Goal: Task Accomplishment & Management: Use online tool/utility

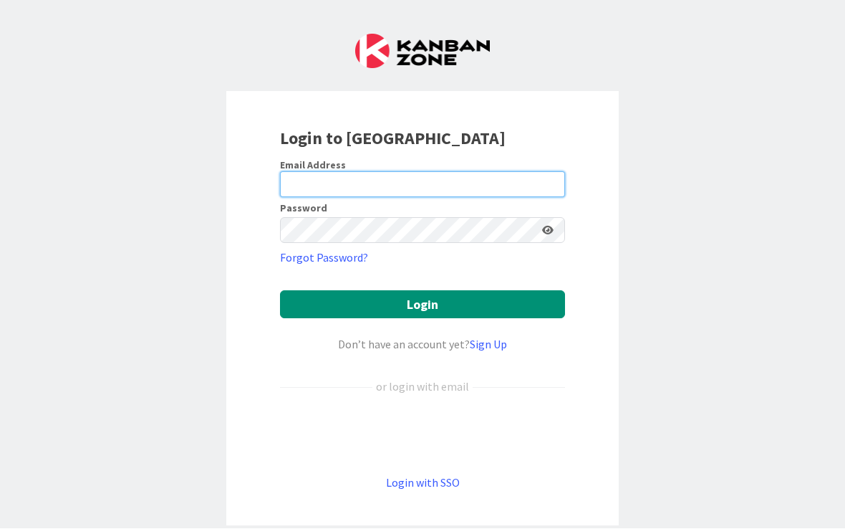
click at [409, 178] on input "email" at bounding box center [422, 185] width 285 height 26
type input "[EMAIL_ADDRESS][DOMAIN_NAME]"
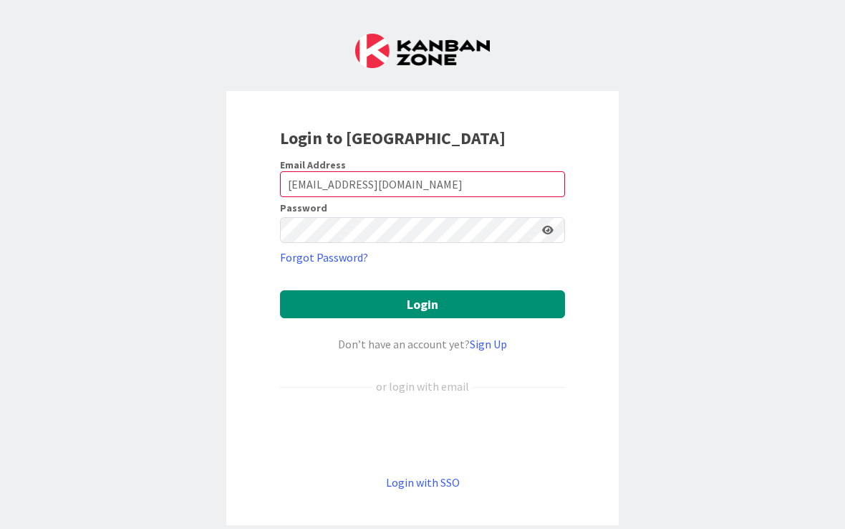
click at [423, 304] on button "Login" at bounding box center [422, 305] width 285 height 28
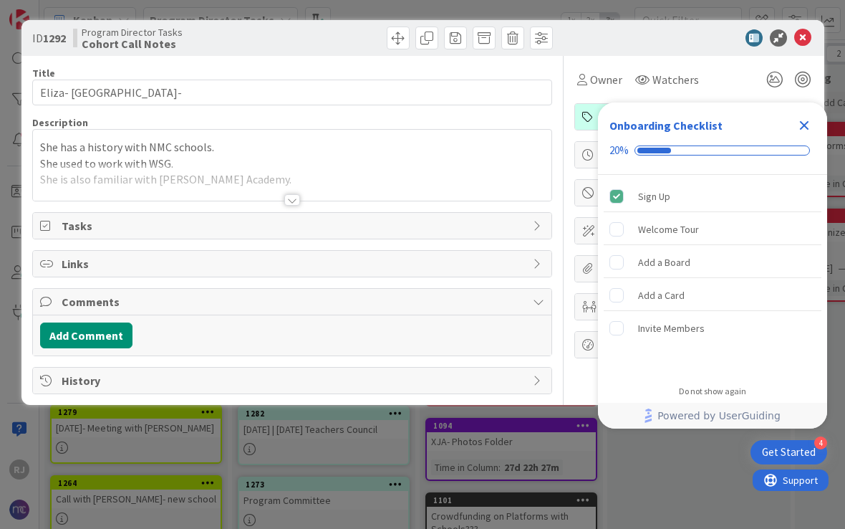
click at [800, 132] on icon "Close Checklist" at bounding box center [804, 125] width 17 height 17
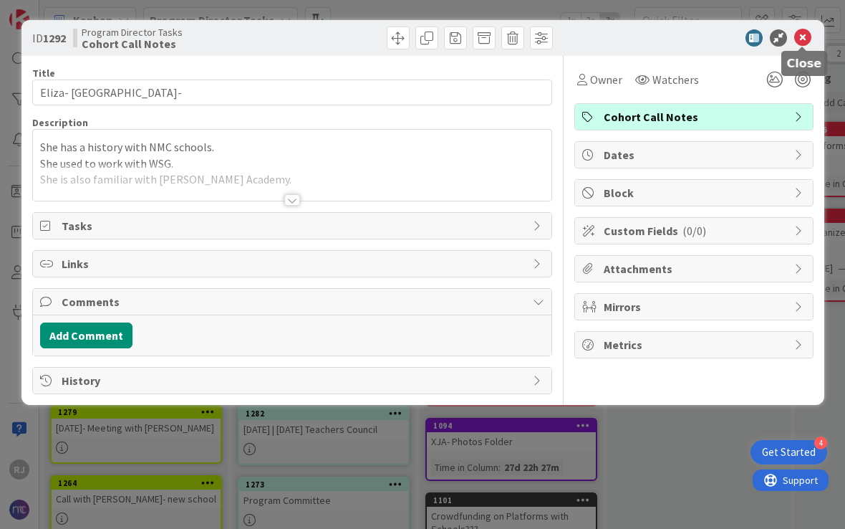
click at [811, 34] on icon at bounding box center [802, 37] width 17 height 17
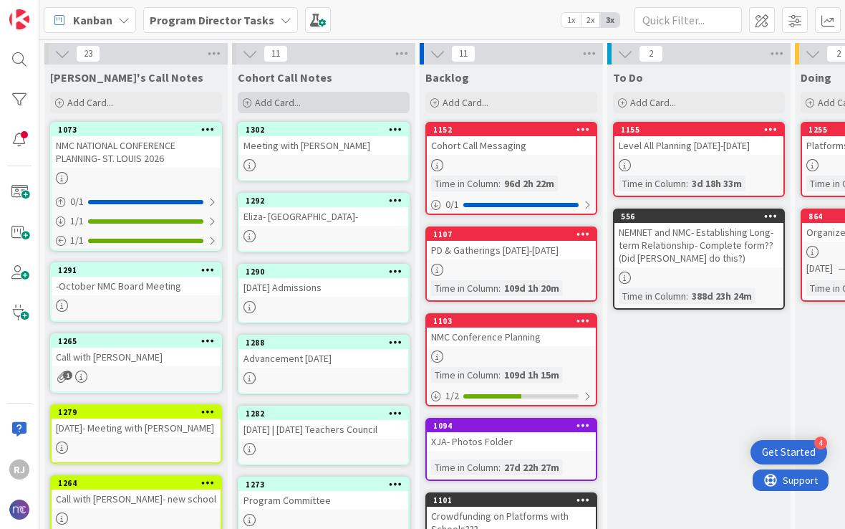
click at [312, 100] on div "Add Card..." at bounding box center [324, 102] width 172 height 21
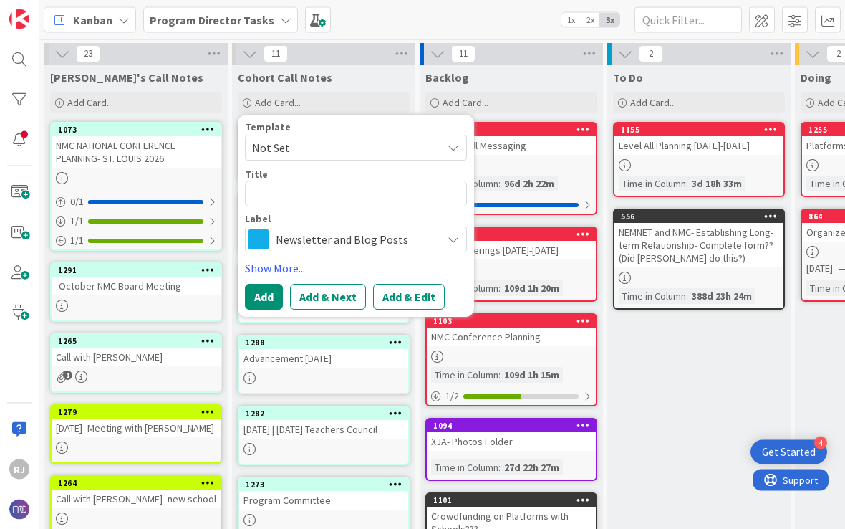
click at [371, 148] on span "Not Set" at bounding box center [341, 147] width 179 height 19
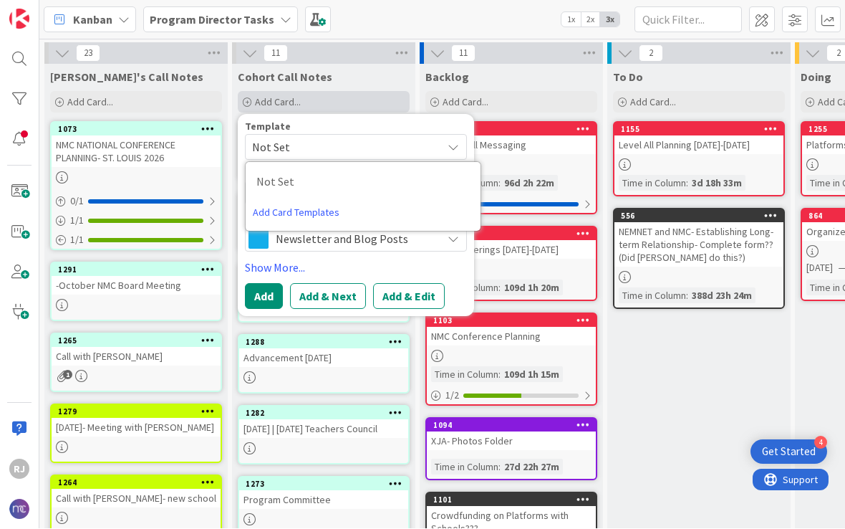
click at [373, 101] on div "Add Card..." at bounding box center [324, 102] width 172 height 21
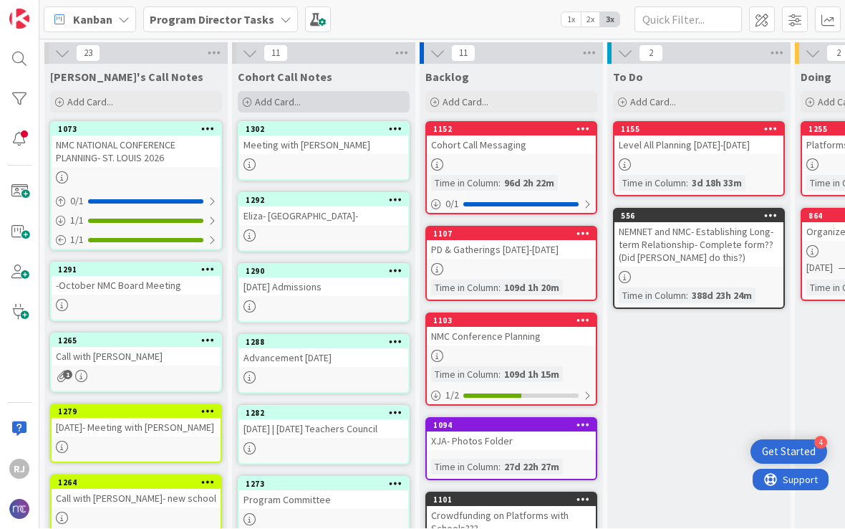
click at [332, 103] on div "Add Card..." at bounding box center [324, 102] width 172 height 21
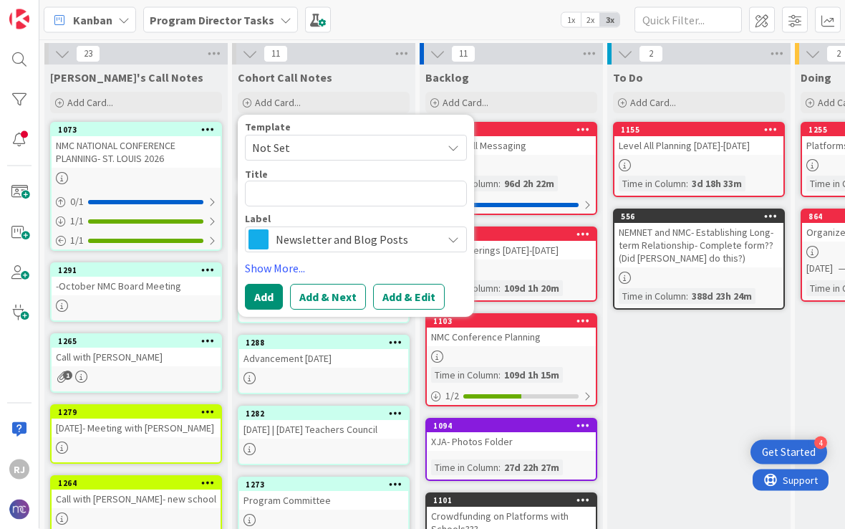
click at [348, 234] on span "Newsletter and Blog Posts" at bounding box center [355, 239] width 159 height 20
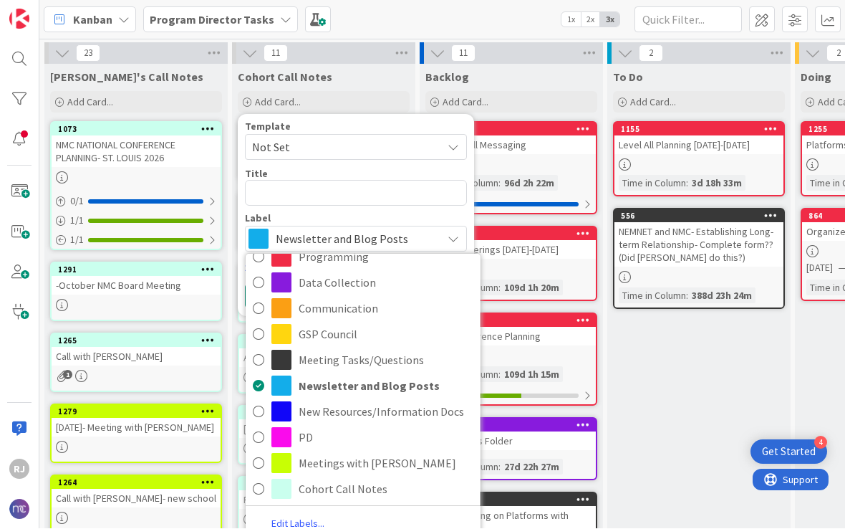
scroll to position [56, 0]
click at [361, 486] on span "Cohort Call Notes" at bounding box center [386, 489] width 175 height 21
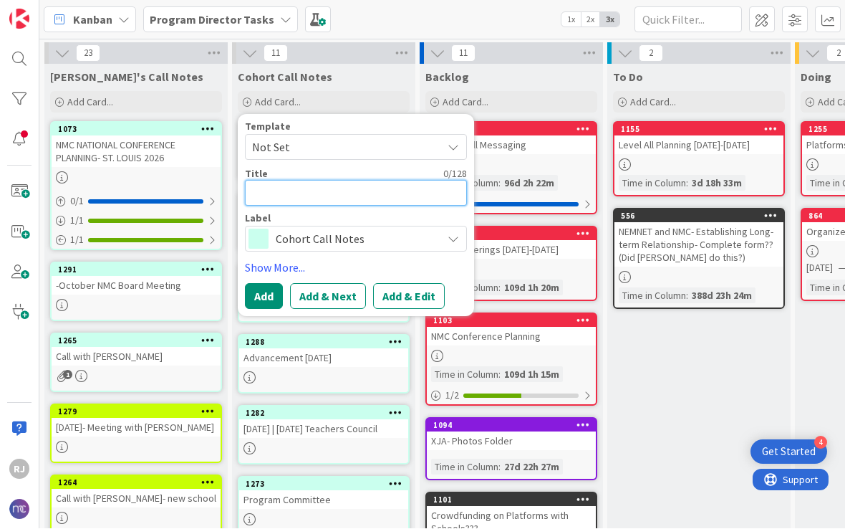
click at [302, 191] on textarea at bounding box center [356, 194] width 222 height 26
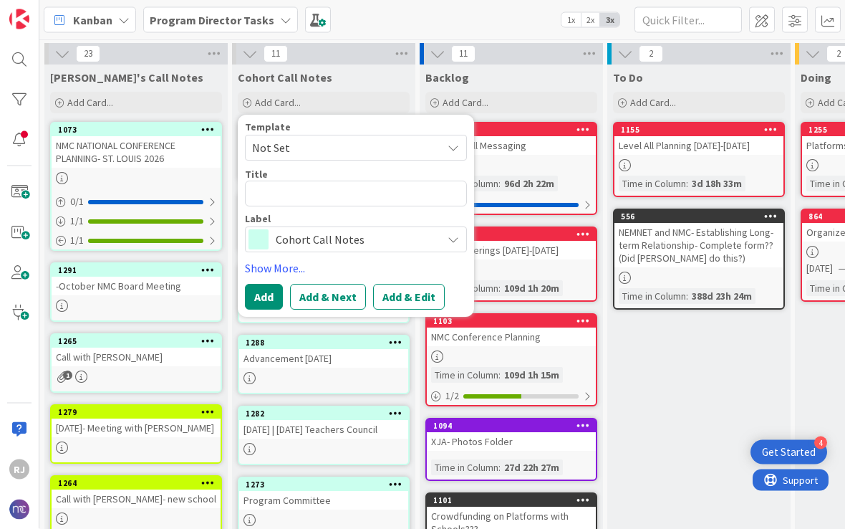
click at [358, 241] on span "Cohort Call Notes" at bounding box center [355, 239] width 159 height 20
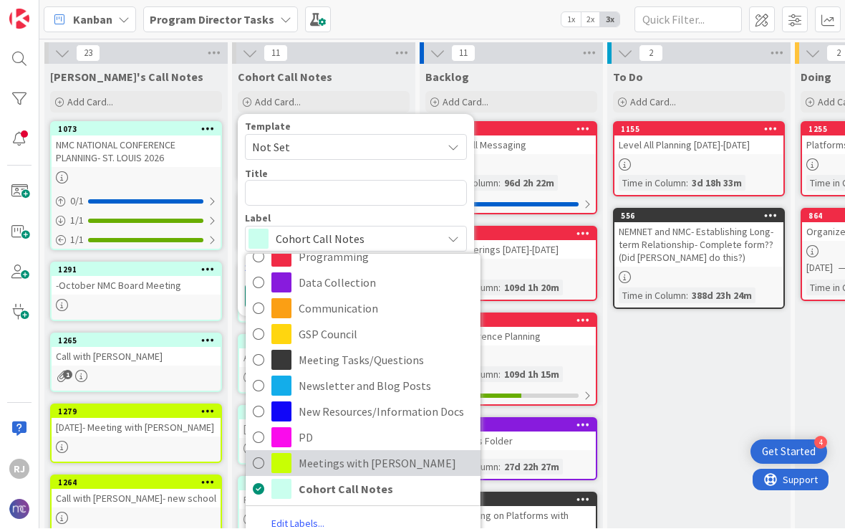
click at [357, 458] on span "Meetings with [PERSON_NAME]" at bounding box center [386, 463] width 175 height 21
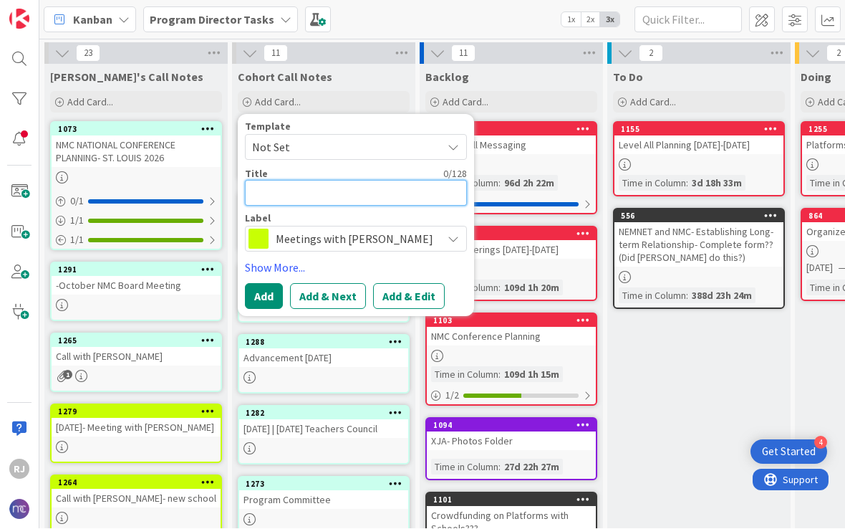
click at [330, 194] on textarea at bounding box center [356, 194] width 222 height 26
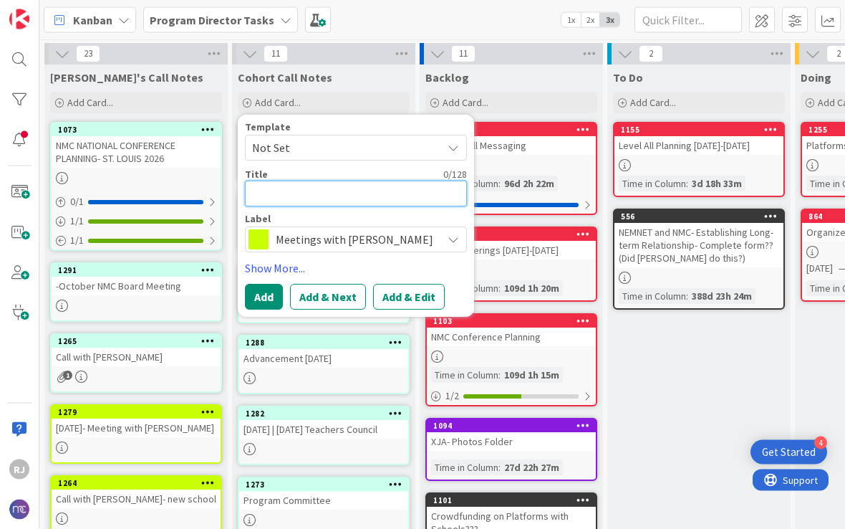
type textarea "x"
type textarea "M"
type textarea "x"
type textarea "Me"
type textarea "x"
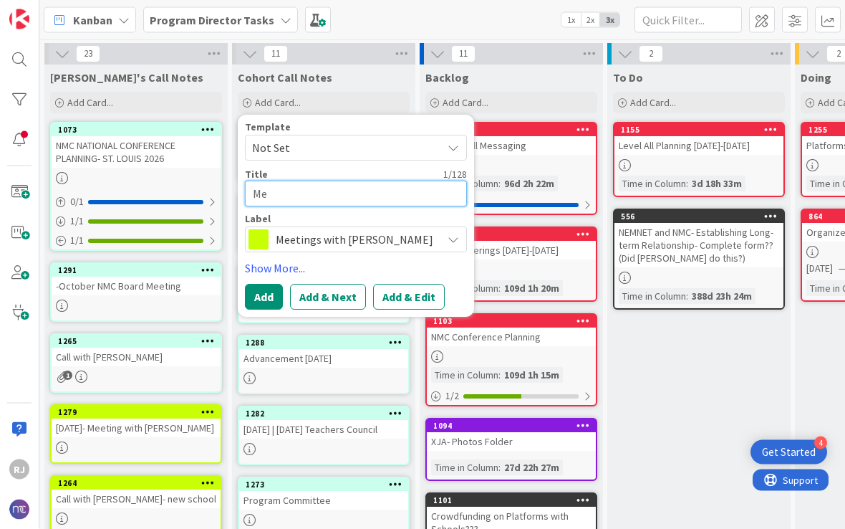
type textarea "Mee"
type textarea "x"
type textarea "Meet"
type textarea "x"
type textarea "Meeti"
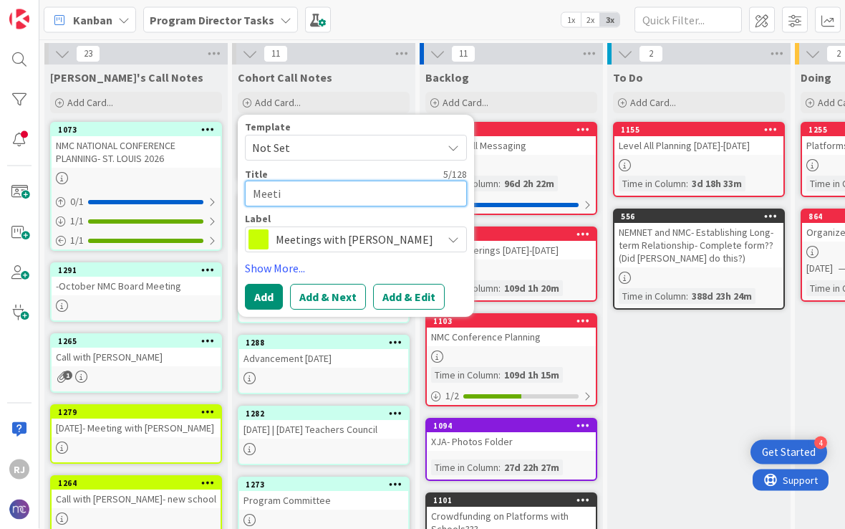
type textarea "x"
type textarea "Meetin"
type textarea "x"
type textarea "Meeting"
type textarea "x"
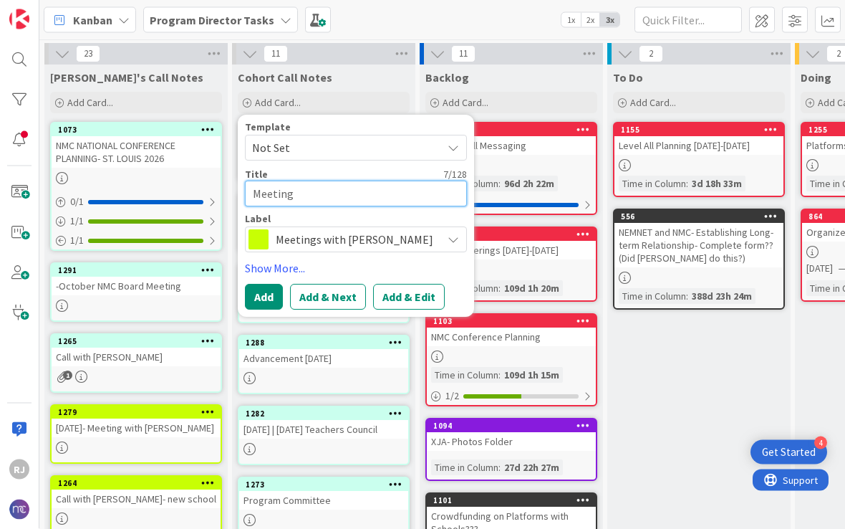
type textarea "Meeting"
type textarea "x"
type textarea "Meeting w"
type textarea "x"
type textarea "Meeting wi"
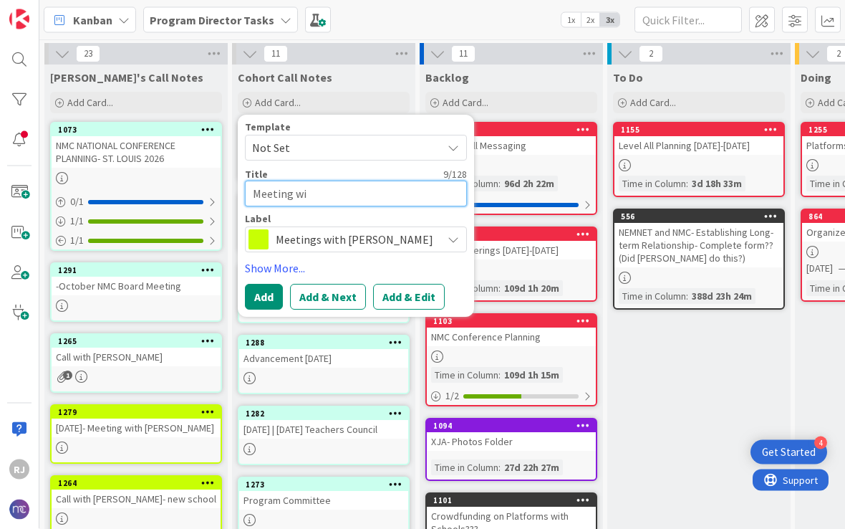
type textarea "x"
type textarea "Meeting wih"
type textarea "x"
type textarea "Meeting wih."
type textarea "x"
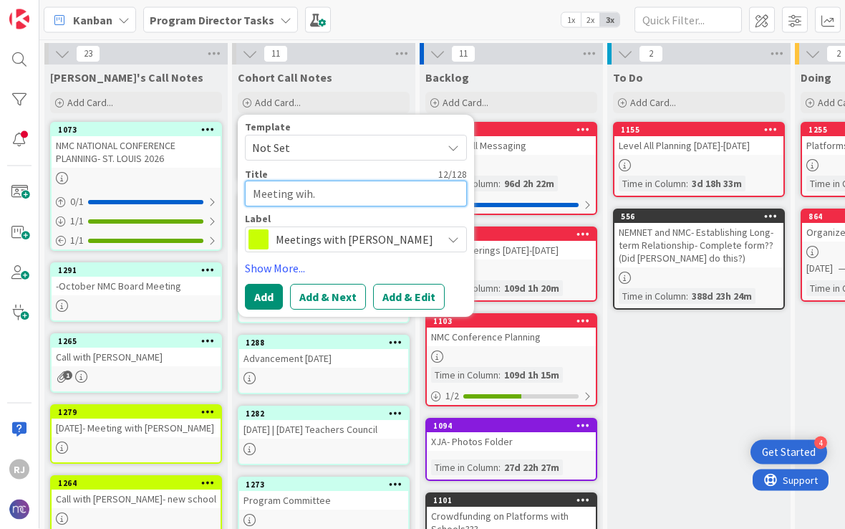
type textarea "Meeting wih."
type textarea "x"
type textarea "Meeting wih. D"
type textarea "x"
type textarea "Meeting wih."
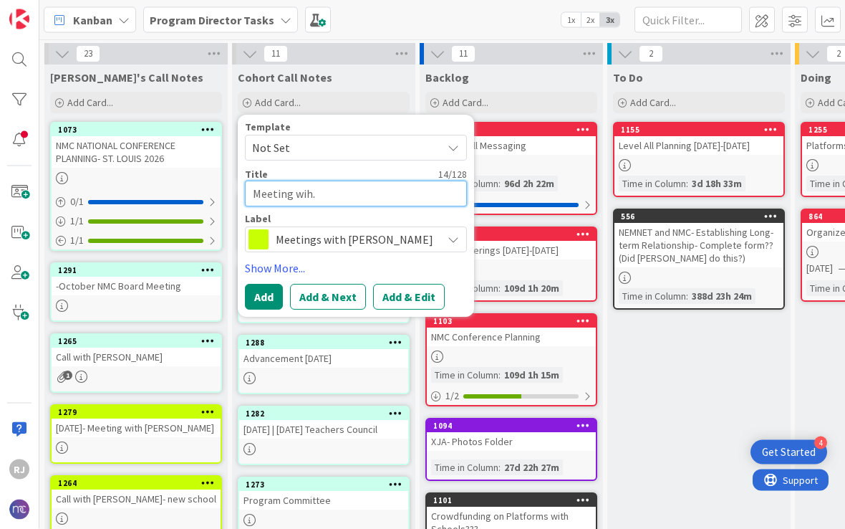
type textarea "x"
type textarea "Meeting wih."
type textarea "x"
type textarea "Meeting wih"
type textarea "x"
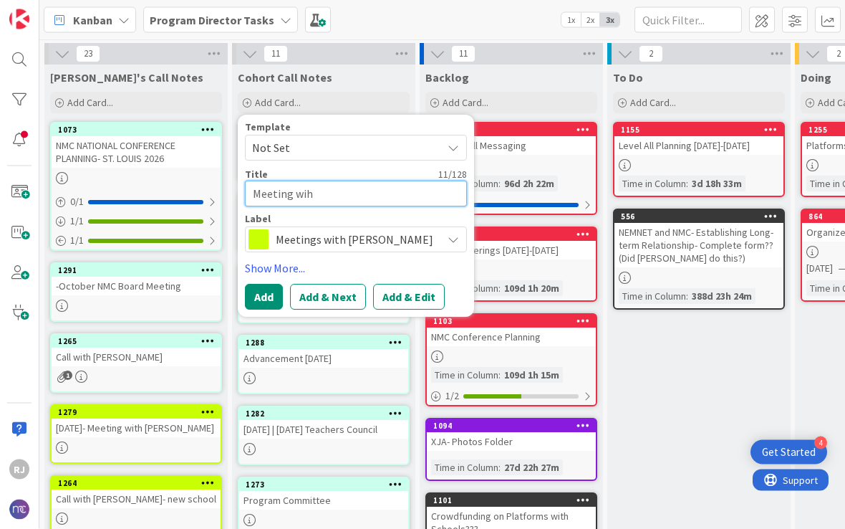
type textarea "Meeting wih"
type textarea "x"
type textarea "Meeting wih D"
type textarea "x"
type textarea "Meeting wih Da"
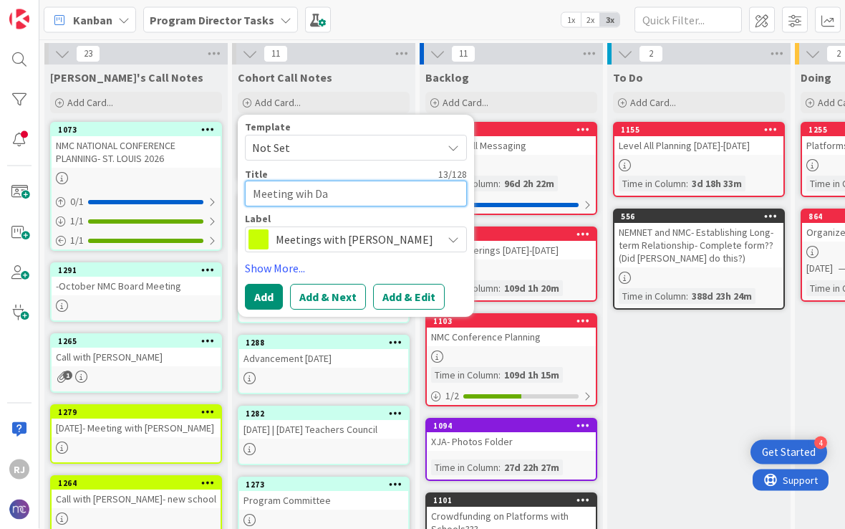
type textarea "x"
type textarea "Meeting wih [PERSON_NAME]"
type textarea "x"
type textarea "Meeting wih Dann"
type textarea "x"
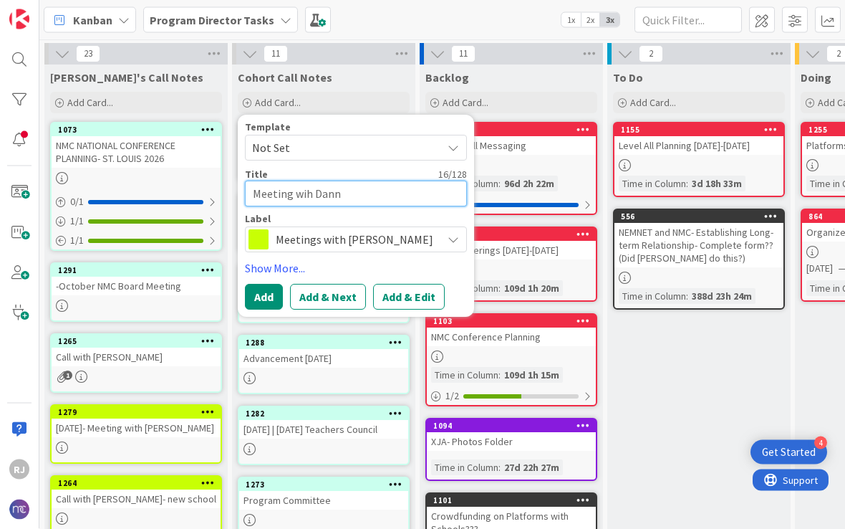
type textarea "Meeting wih [PERSON_NAME]"
type textarea "x"
type textarea "Meeting wih [PERSON_NAME]"
type textarea "x"
type textarea "Meeting wih [PERSON_NAME] 1"
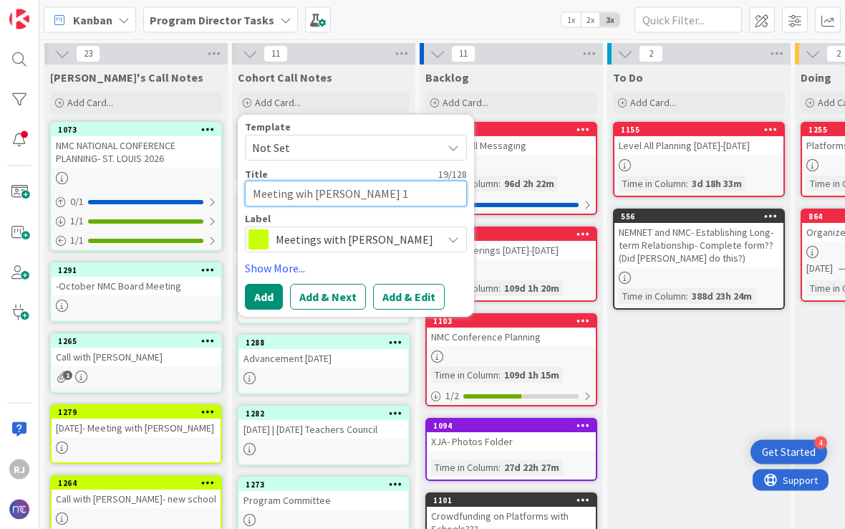
type textarea "x"
type textarea "Meeting wih [PERSON_NAME] 10"
type textarea "x"
type textarea "Meeting wih [PERSON_NAME] 10-"
type textarea "x"
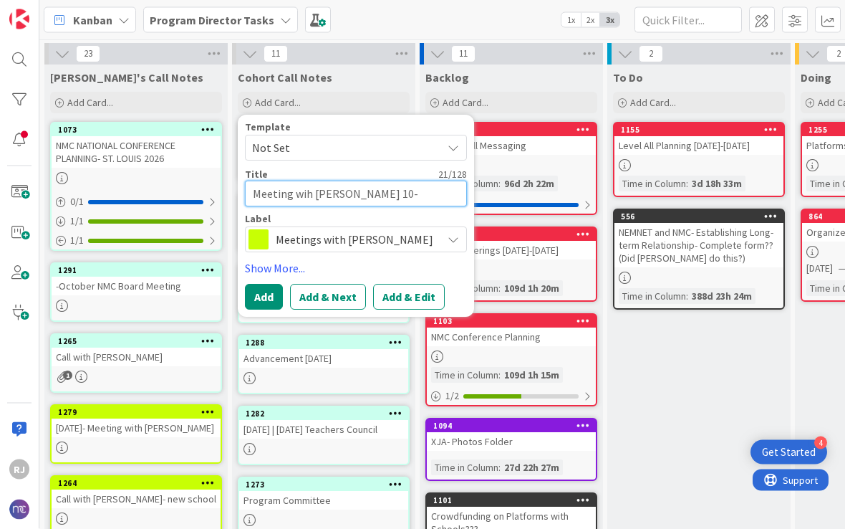
type textarea "Meeting wih [PERSON_NAME] 10-2"
type textarea "x"
type textarea "Meeting wih [PERSON_NAME] 10-24"
type textarea "x"
type textarea "Meeting wih [PERSON_NAME] 10-2"
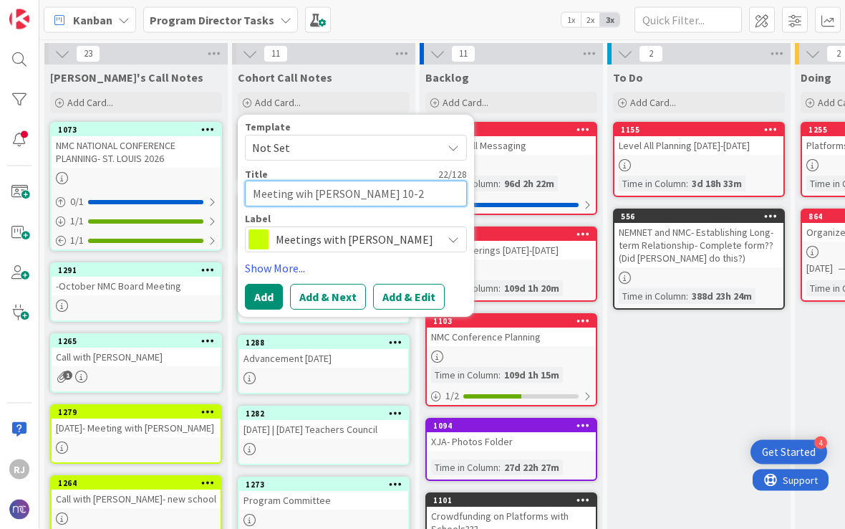
type textarea "x"
type textarea "Meeting wih [PERSON_NAME] 10-"
type textarea "x"
type textarea "Meeting wih [PERSON_NAME] 10-1"
type textarea "x"
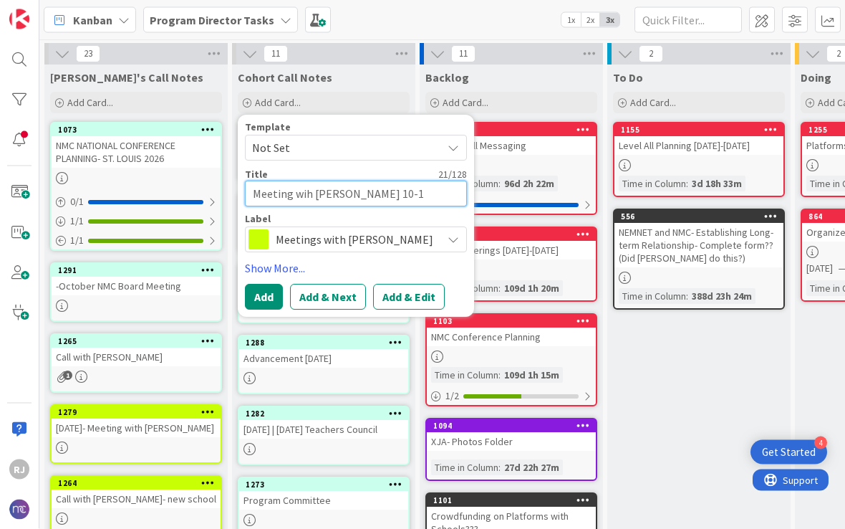
type textarea "Meeting wih [PERSON_NAME] 10-14"
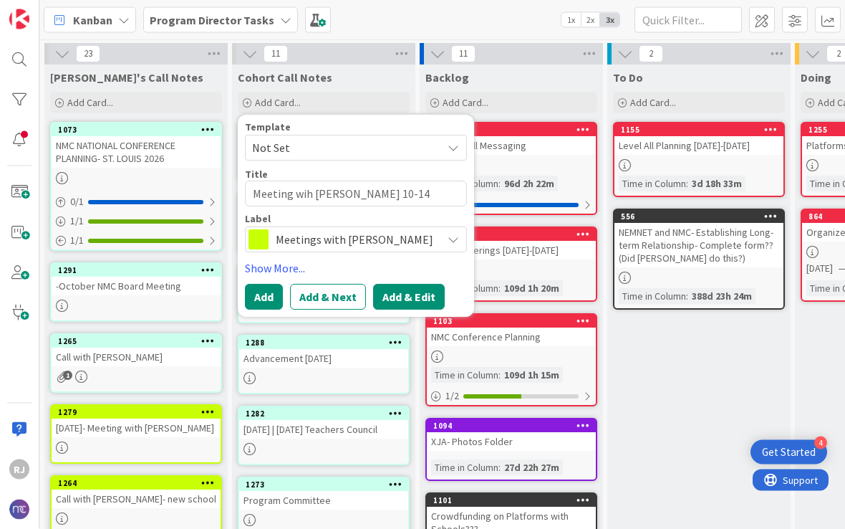
click at [411, 296] on button "Add & Edit" at bounding box center [409, 297] width 72 height 26
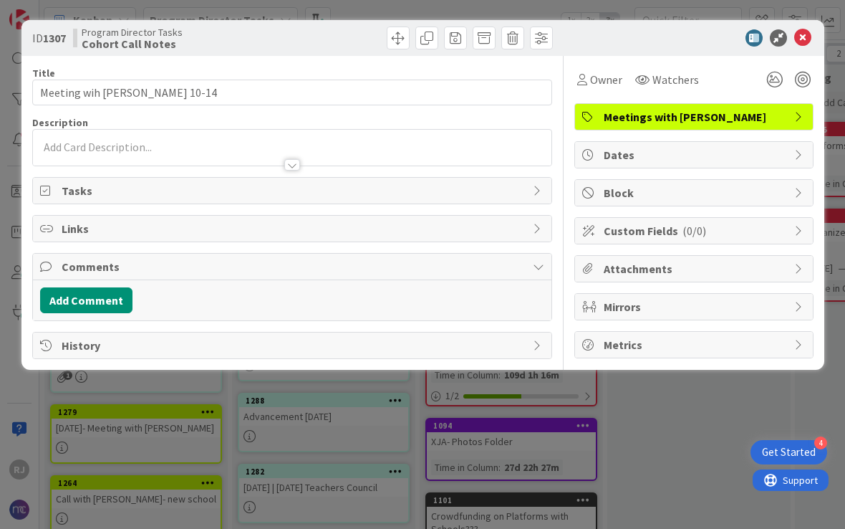
click at [224, 154] on div at bounding box center [292, 157] width 519 height 15
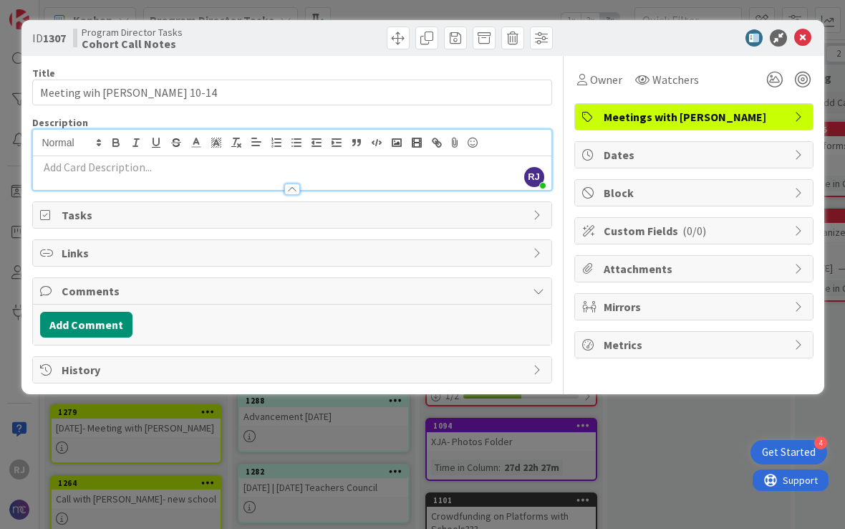
click at [206, 180] on div at bounding box center [292, 182] width 519 height 15
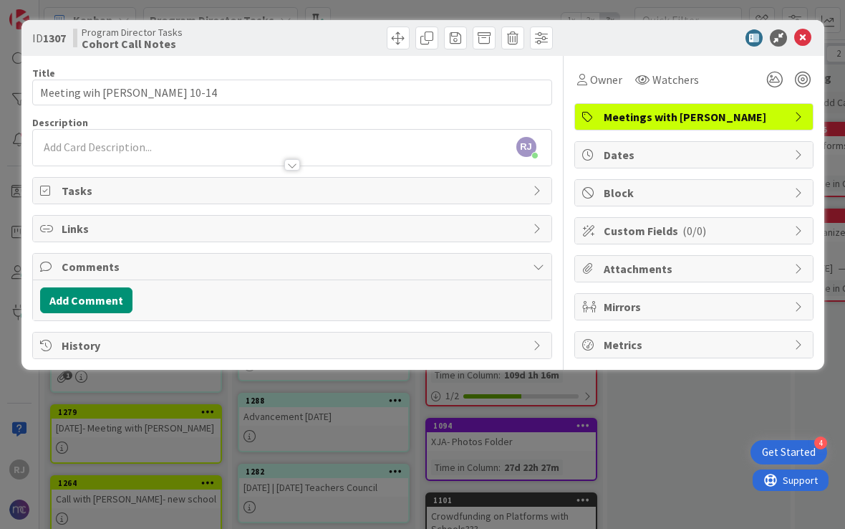
click at [163, 153] on div at bounding box center [292, 157] width 519 height 15
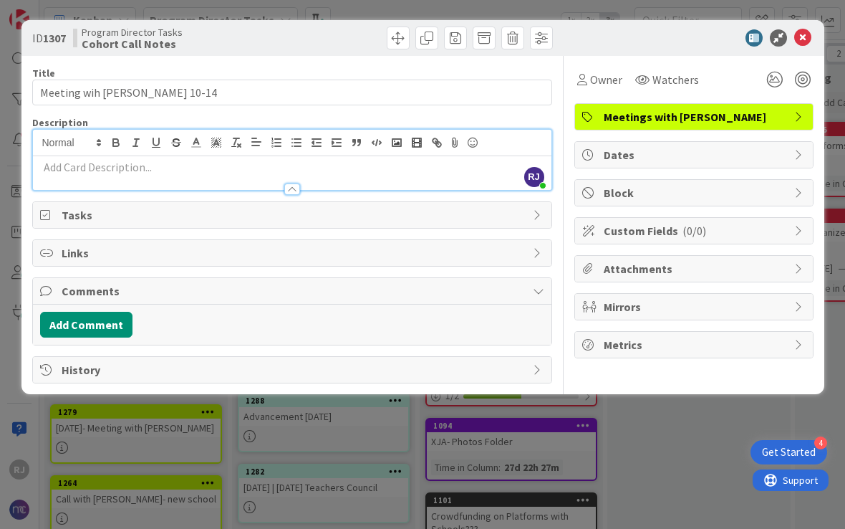
click at [194, 170] on p at bounding box center [292, 167] width 504 height 16
click at [289, 191] on div at bounding box center [292, 188] width 16 height 11
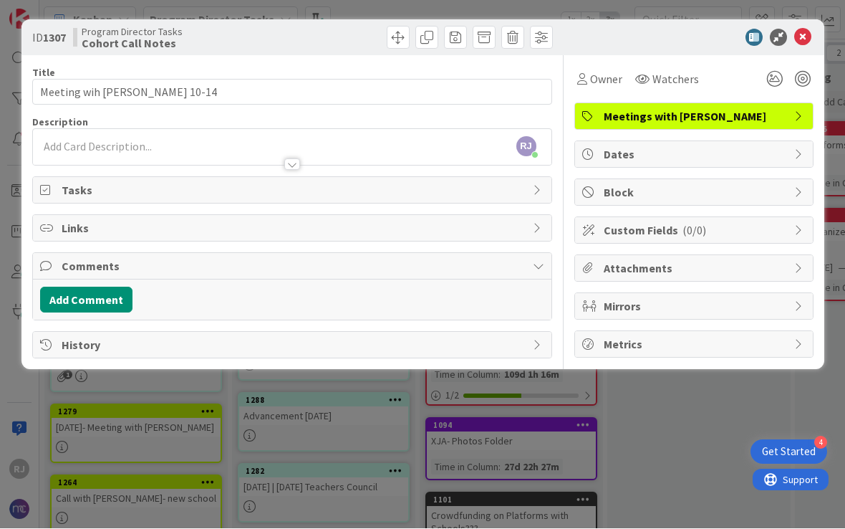
click at [196, 146] on p at bounding box center [292, 147] width 504 height 16
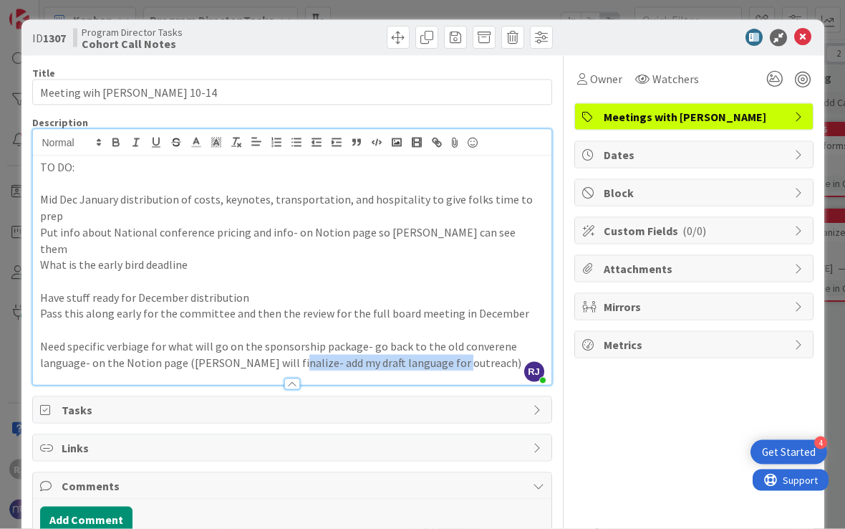
drag, startPoint x: 282, startPoint y: 326, endPoint x: 446, endPoint y: 320, distance: 164.2
click at [446, 338] on p "Need specific verbiage for what will go on the sponsorship package- go back to …" at bounding box center [292, 354] width 504 height 32
click at [196, 145] on icon at bounding box center [196, 142] width 13 height 13
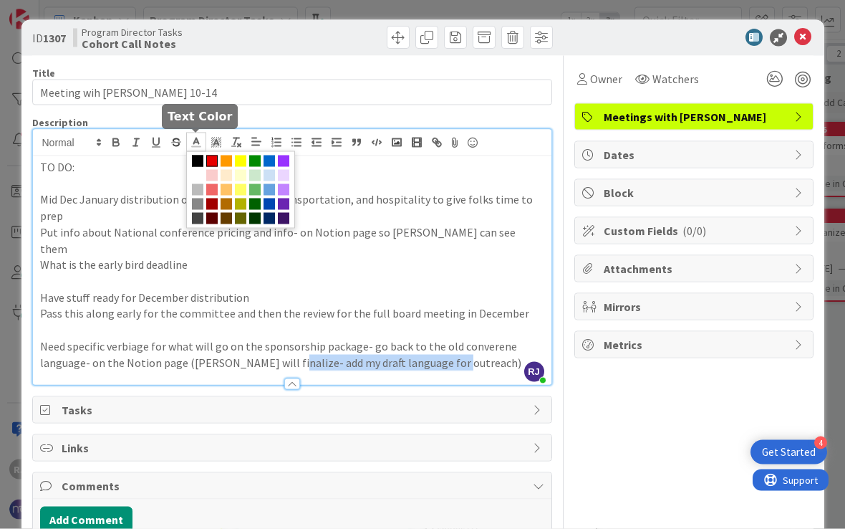
click at [213, 164] on span at bounding box center [211, 160] width 11 height 11
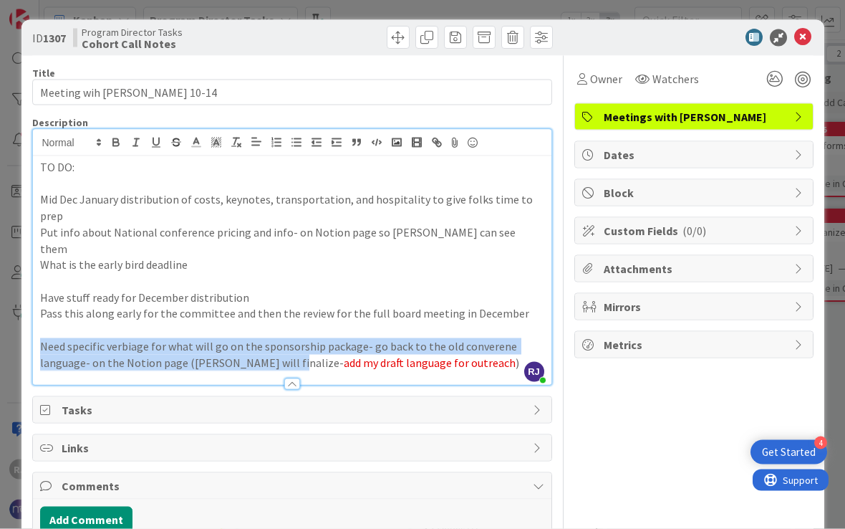
click at [478, 338] on p "Need specific verbiage for what will go on the sponsorship package- go back to …" at bounding box center [292, 354] width 504 height 32
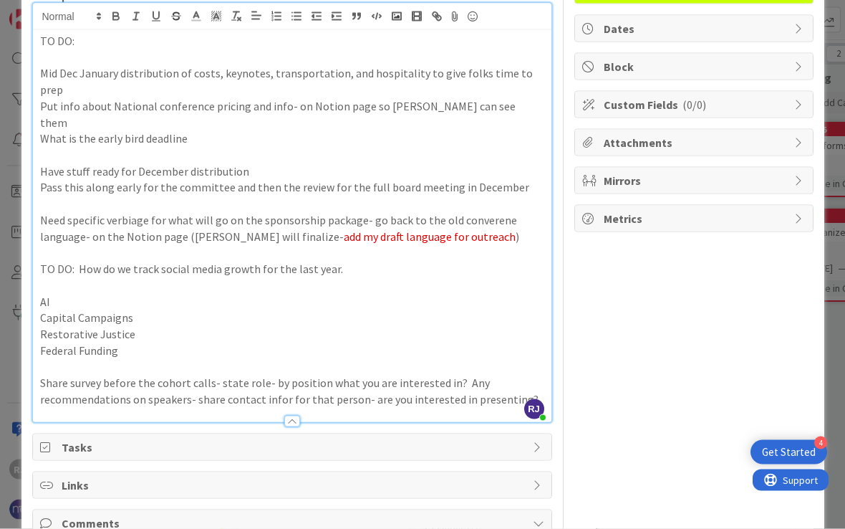
scroll to position [127, 0]
